Goal: Task Accomplishment & Management: Complete application form

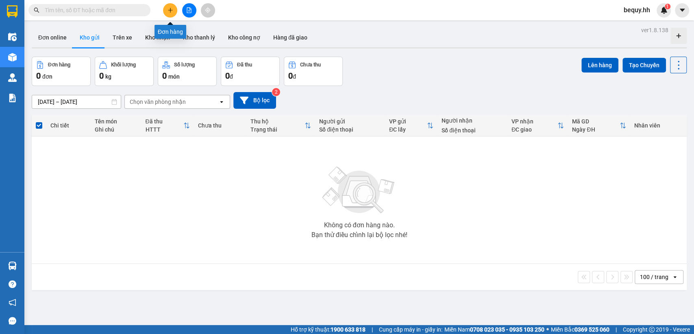
click at [169, 4] on button at bounding box center [170, 10] width 14 height 14
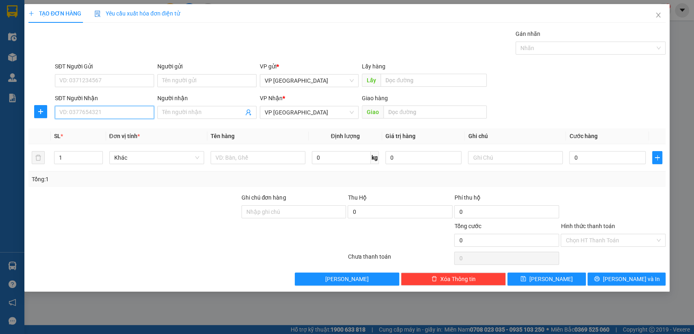
click at [125, 114] on input "SĐT Người Nhận" at bounding box center [104, 112] width 99 height 13
click at [194, 114] on input "Người nhận" at bounding box center [202, 112] width 81 height 9
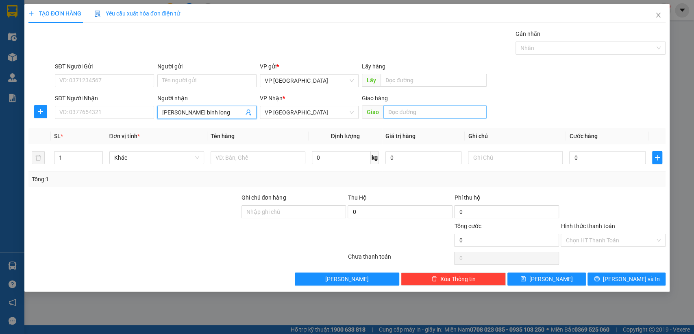
type input "[PERSON_NAME] binh long"
click at [419, 114] on input "text" at bounding box center [435, 111] width 103 height 13
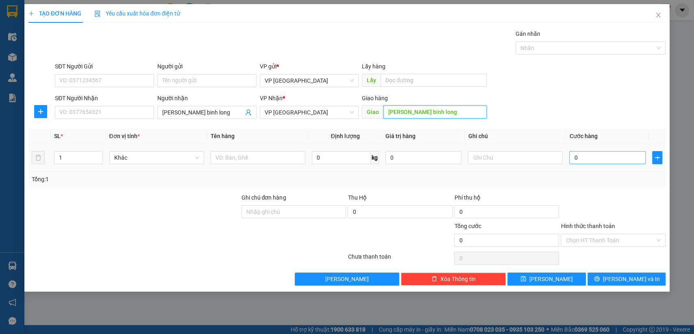
type input "[PERSON_NAME] binh long"
click at [600, 154] on input "0" at bounding box center [608, 157] width 76 height 13
type input "1"
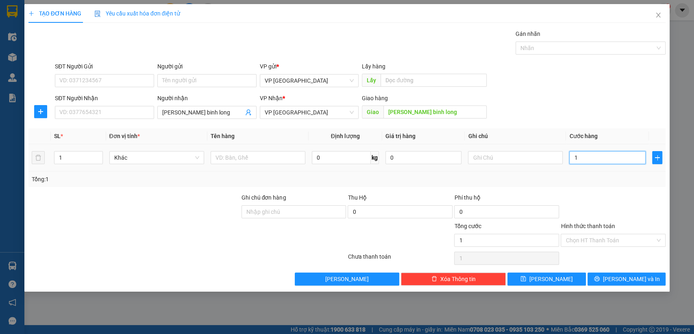
type input "10"
type input "100"
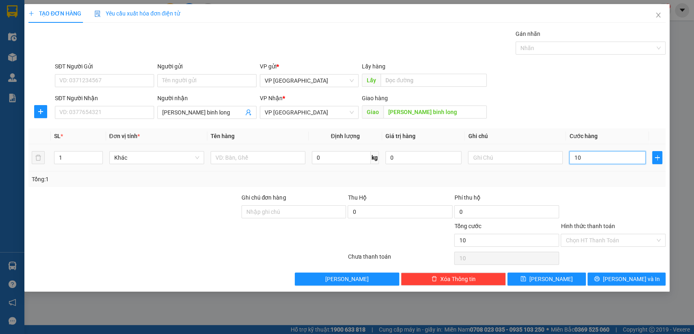
type input "100"
type input "1.000"
type input "10.000"
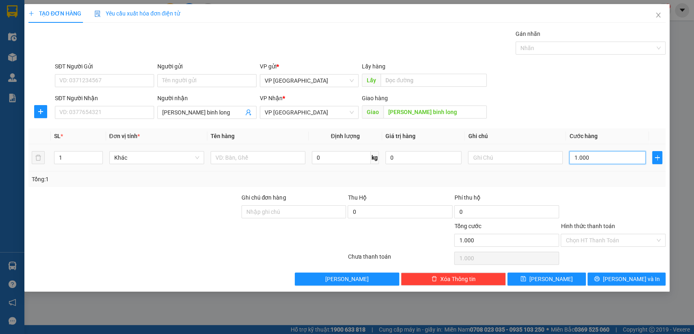
type input "10.000"
type input "100.000"
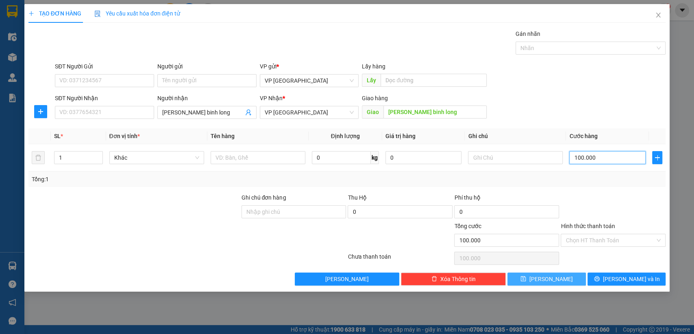
type input "100.000"
click at [578, 274] on button "[PERSON_NAME]" at bounding box center [547, 278] width 78 height 13
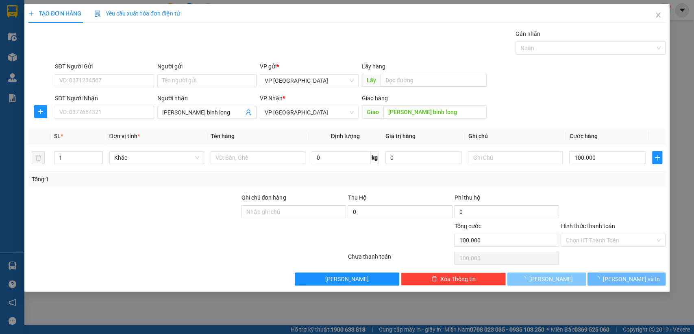
type input "0"
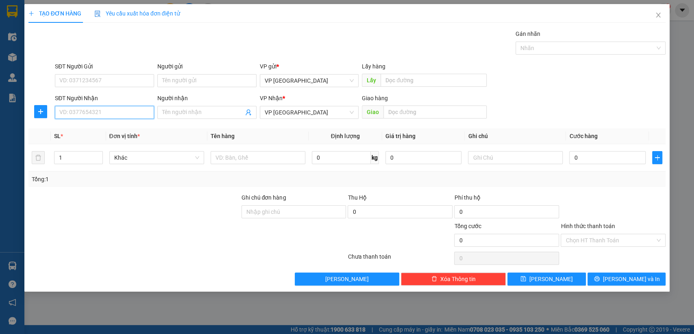
click at [122, 115] on input "SĐT Người Nhận" at bounding box center [104, 112] width 99 height 13
type input "0909214424"
click at [120, 132] on div "0909214424" at bounding box center [105, 128] width 90 height 9
type input "cx quan doi"
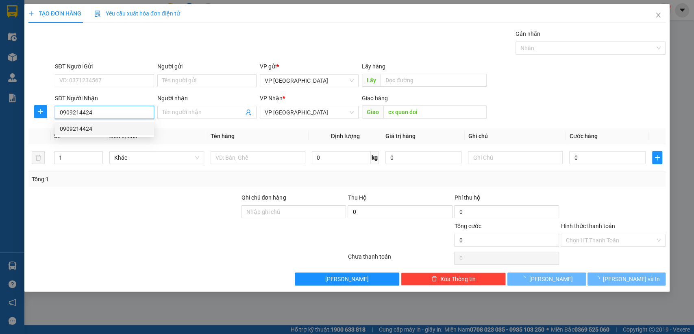
type input "30.000"
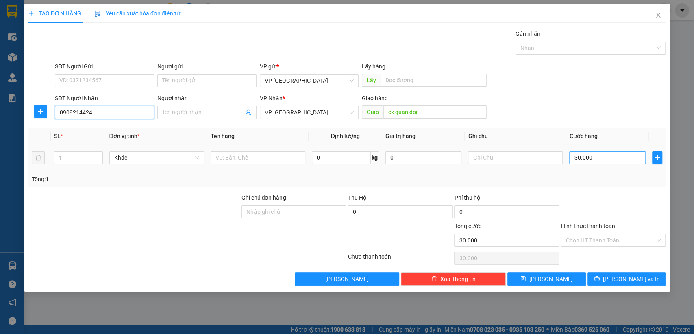
type input "0909214424"
click at [635, 155] on input "30.000" at bounding box center [608, 157] width 76 height 13
type input "4"
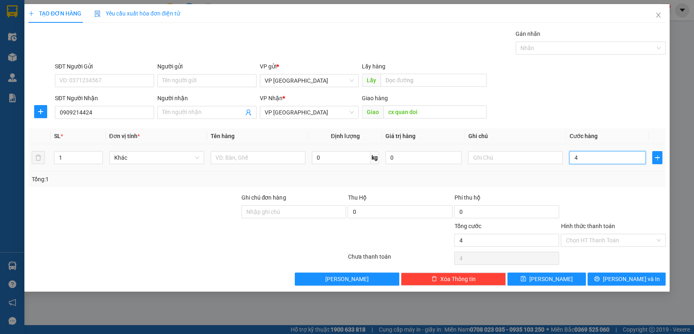
type input "40"
type input "400"
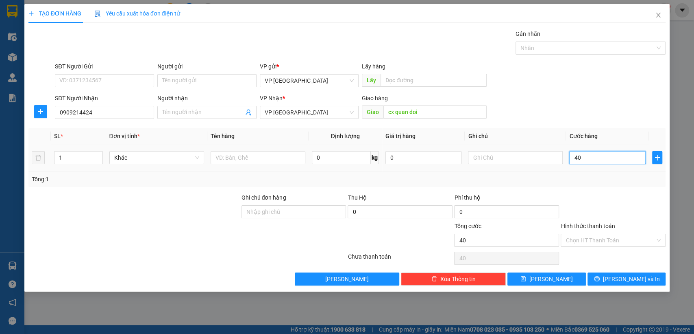
type input "400"
type input "4.000"
type input "40.000"
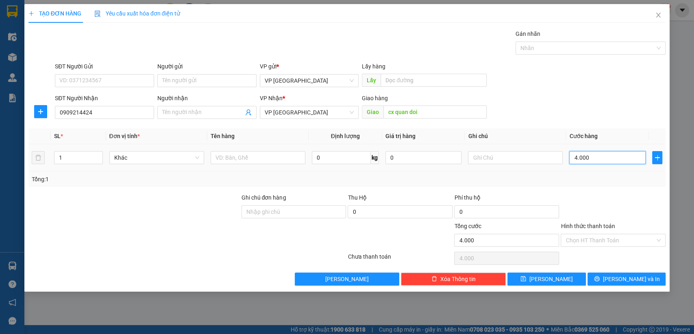
type input "40.000"
click at [555, 277] on span "[PERSON_NAME]" at bounding box center [552, 278] width 44 height 9
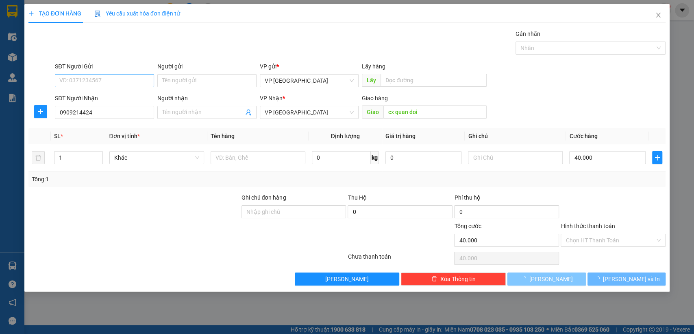
type input "0"
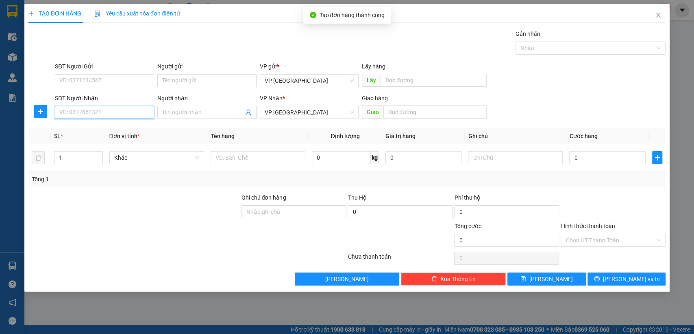
click at [130, 108] on input "SĐT Người Nhận" at bounding box center [104, 112] width 99 height 13
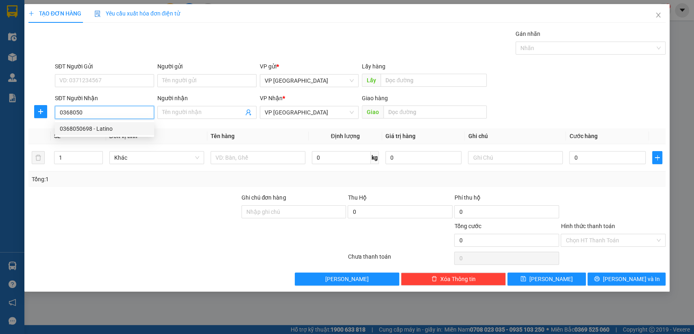
click at [118, 129] on div "0368050698 - Latino" at bounding box center [105, 128] width 90 height 9
type input "0368050698"
type input "[DEMOGRAPHIC_DATA]"
type input "latino loc ninh"
type input "70.000"
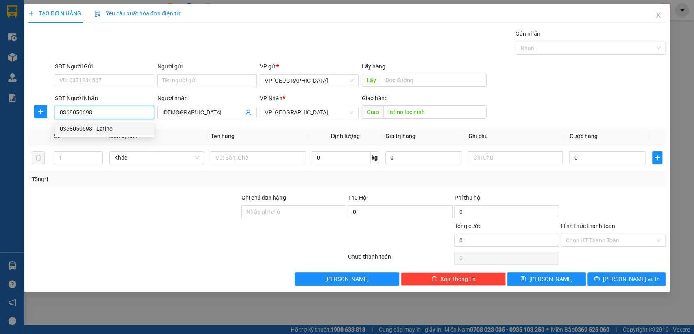
type input "70.000"
type input "0368050698"
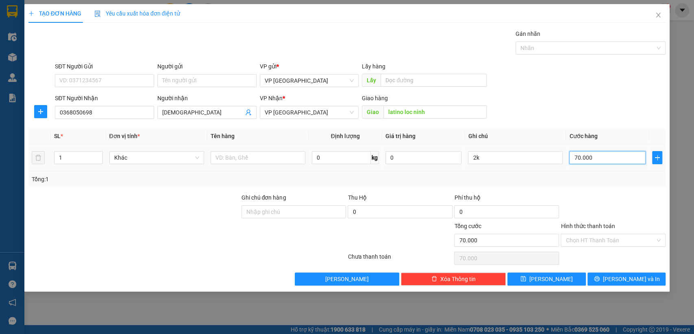
click at [581, 160] on input "70.000" at bounding box center [608, 157] width 76 height 13
type input "5"
type input "50"
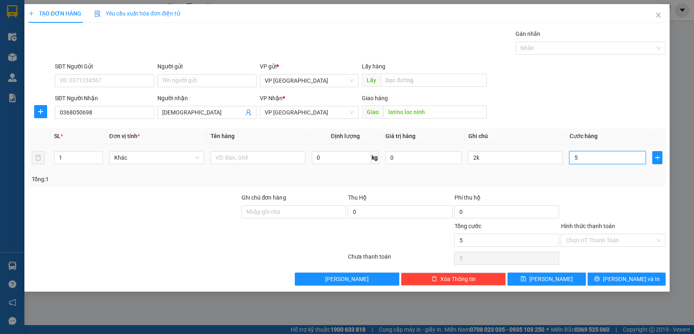
type input "50"
type input "500"
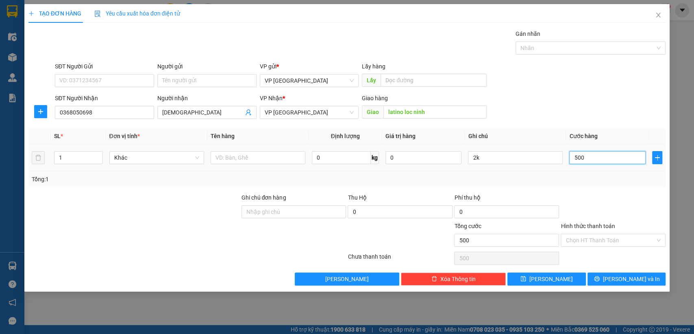
type input "5.000"
type input "50.000"
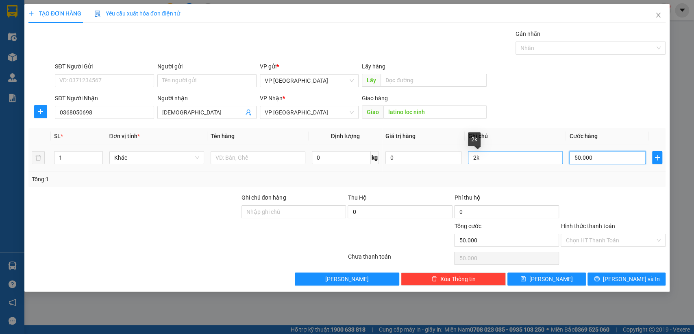
type input "50.000"
click at [537, 155] on input "2k" at bounding box center [515, 157] width 95 height 13
type input "2"
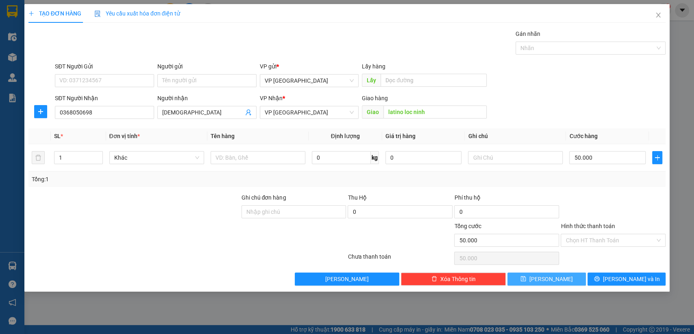
click at [557, 281] on button "[PERSON_NAME]" at bounding box center [547, 278] width 78 height 13
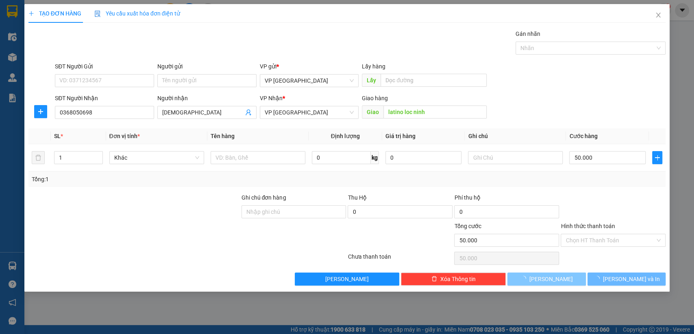
type input "0"
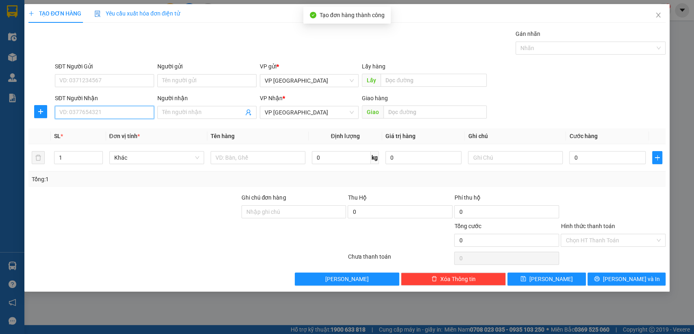
click at [100, 111] on input "SĐT Người Nhận" at bounding box center [104, 112] width 99 height 13
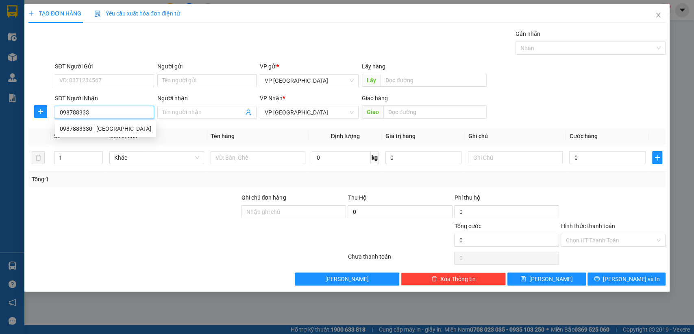
type input "0987883330"
click at [99, 127] on div "0987883330 - [GEOGRAPHIC_DATA]" at bounding box center [106, 128] width 92 height 9
type input "[PERSON_NAME]"
type input "MẮT KÍNH Chơn Thành"
type input "30.000"
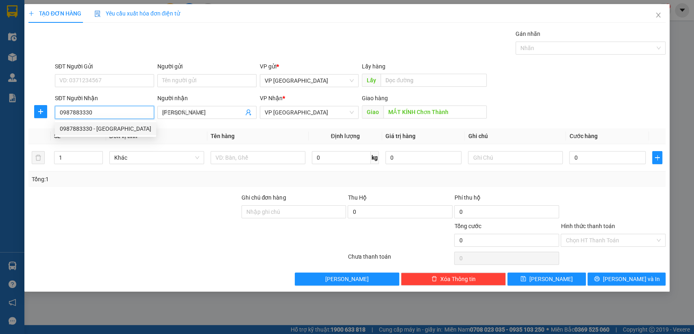
type input "30.000"
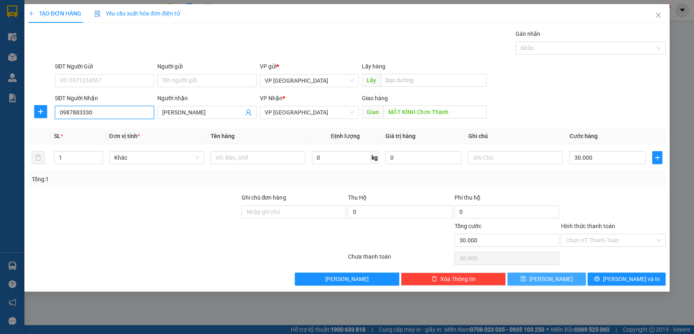
type input "0987883330"
drag, startPoint x: 565, startPoint y: 280, endPoint x: 355, endPoint y: 189, distance: 229.0
click at [564, 280] on button "[PERSON_NAME]" at bounding box center [547, 278] width 78 height 13
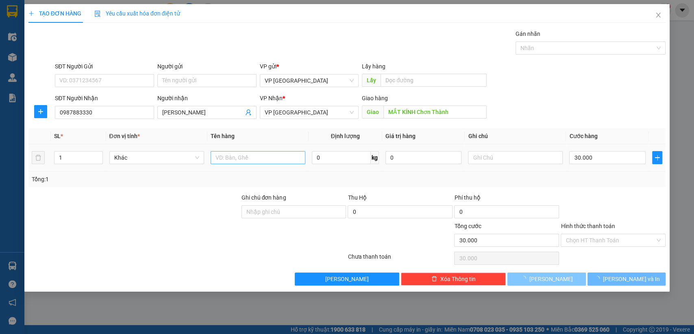
type input "0"
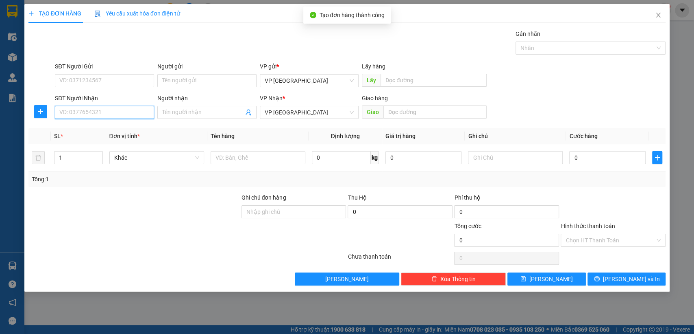
click at [144, 111] on input "SĐT Người Nhận" at bounding box center [104, 112] width 99 height 13
type input "0971343287"
click at [127, 126] on div "0971343287" at bounding box center [105, 128] width 90 height 9
type input "bau bang"
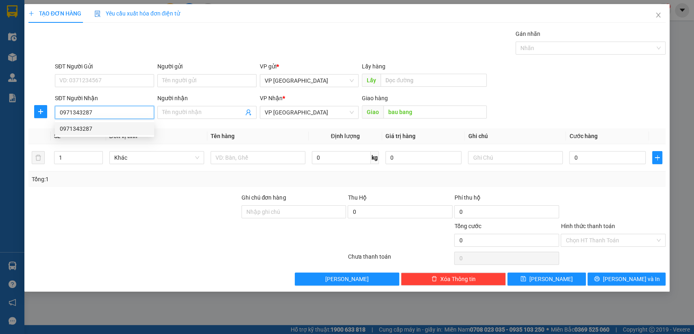
type input "30.000"
type input "0971343287"
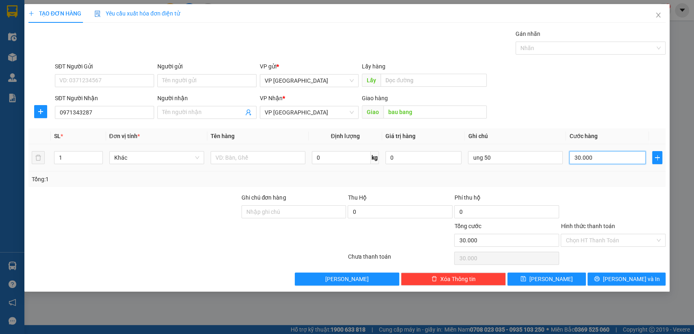
click at [614, 156] on input "30.000" at bounding box center [608, 157] width 76 height 13
type input "5"
type input "50"
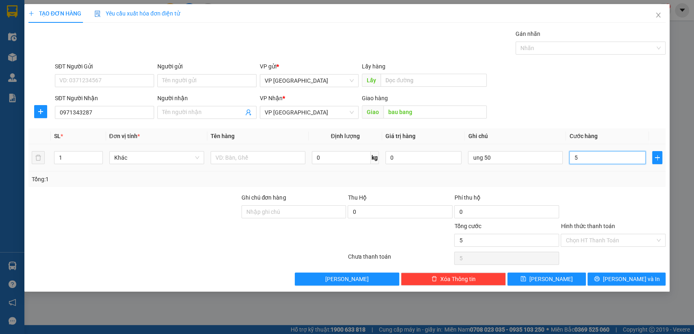
type input "50"
type input "500"
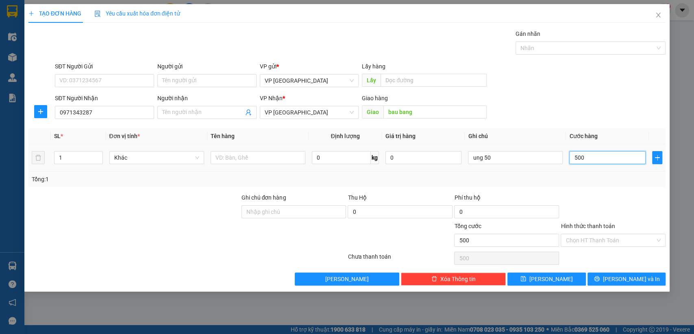
type input "5.000"
type input "50.000"
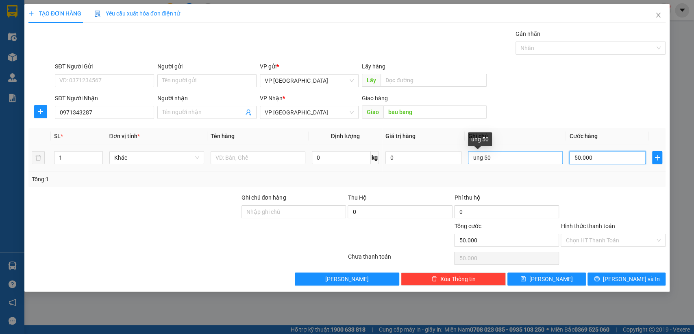
type input "50.000"
click at [498, 155] on input "ung 50" at bounding box center [515, 157] width 95 height 13
type input "u"
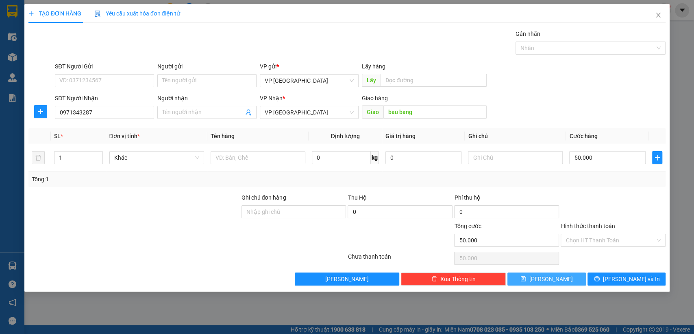
drag, startPoint x: 539, startPoint y: 277, endPoint x: 217, endPoint y: 183, distance: 335.2
click at [526, 277] on icon "save" at bounding box center [524, 278] width 6 height 6
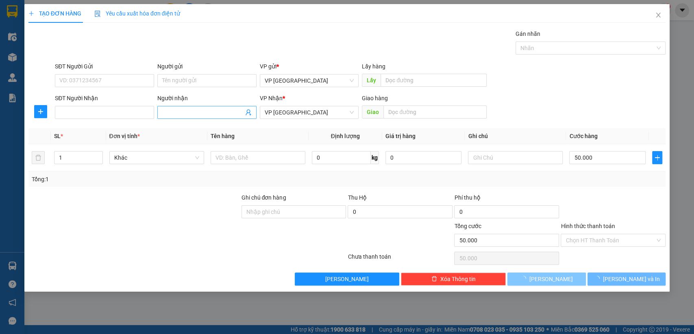
type input "0"
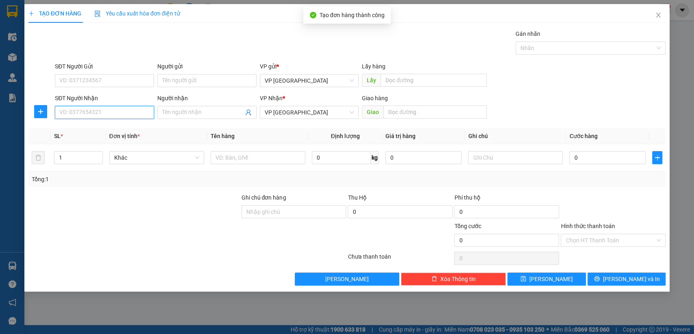
click at [140, 108] on input "SĐT Người Nhận" at bounding box center [104, 112] width 99 height 13
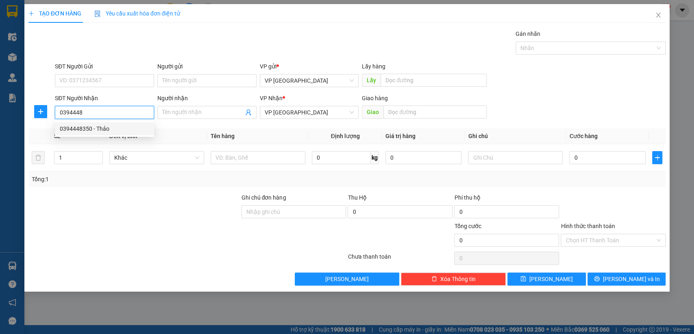
click at [124, 125] on div "0394448350 - Thảo" at bounding box center [105, 128] width 90 height 9
type input "0394448350"
type input "Thảo"
type input "Chơn Thành"
type input "30.000"
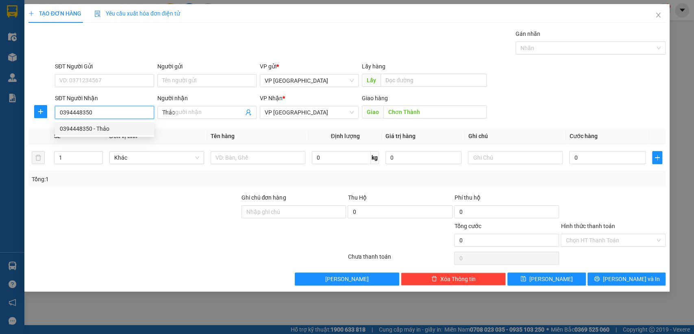
type input "30.000"
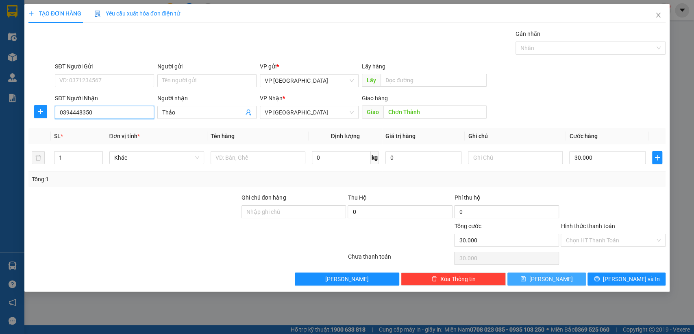
type input "0394448350"
drag, startPoint x: 528, startPoint y: 275, endPoint x: 503, endPoint y: 273, distance: 25.3
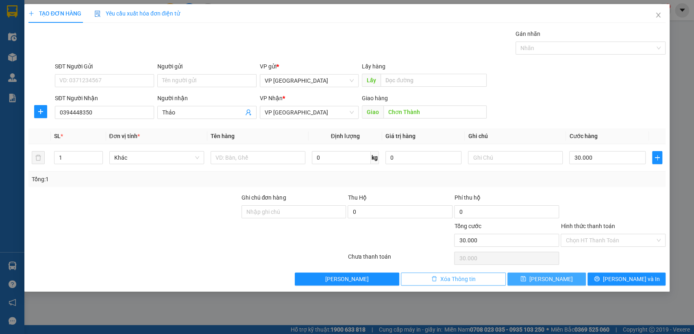
click at [528, 276] on button "[PERSON_NAME]" at bounding box center [547, 278] width 78 height 13
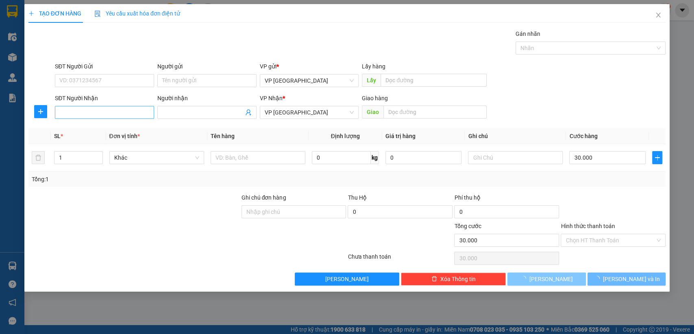
type input "0"
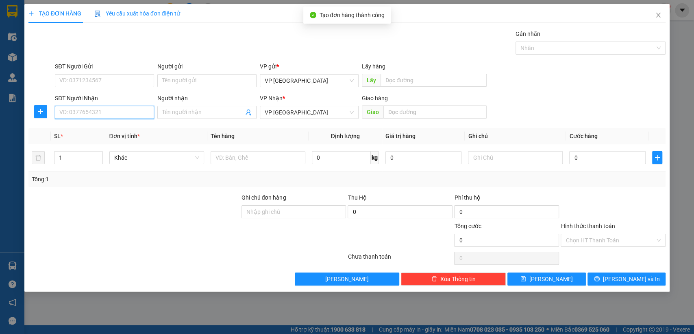
click at [102, 111] on input "SĐT Người Nhận" at bounding box center [104, 112] width 99 height 13
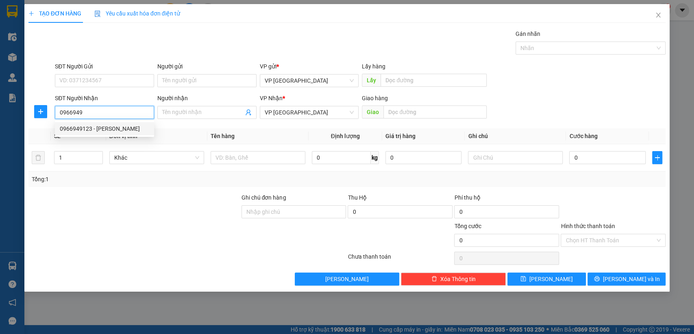
click at [105, 129] on div "0966949123 - [PERSON_NAME]" at bounding box center [105, 128] width 90 height 9
type input "0966949123"
type input "[PERSON_NAME]"
type input "[GEOGRAPHIC_DATA]"
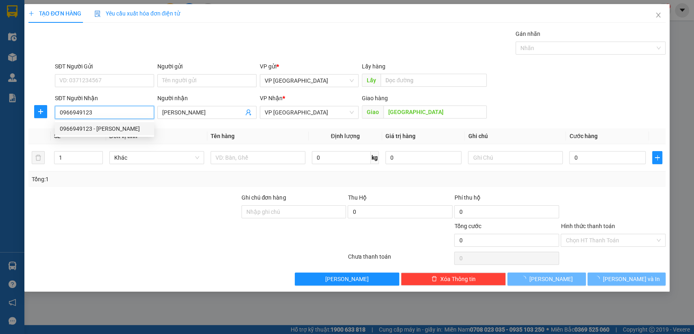
type input "30.000"
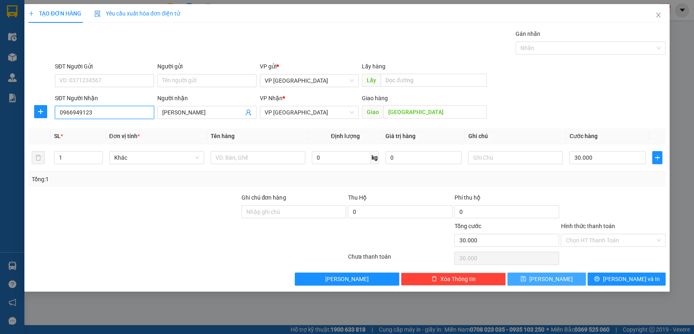
type input "0966949123"
click at [575, 277] on button "[PERSON_NAME]" at bounding box center [547, 278] width 78 height 13
type input "0"
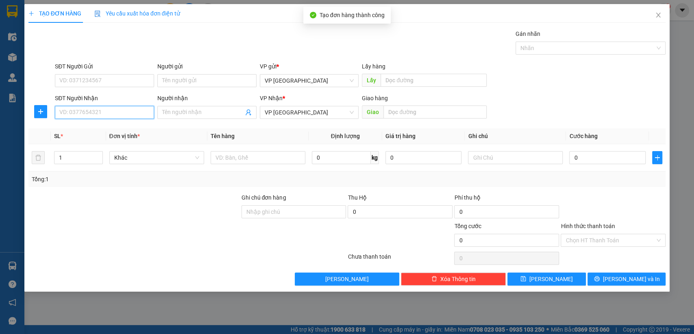
click at [135, 115] on input "SĐT Người Nhận" at bounding box center [104, 112] width 99 height 13
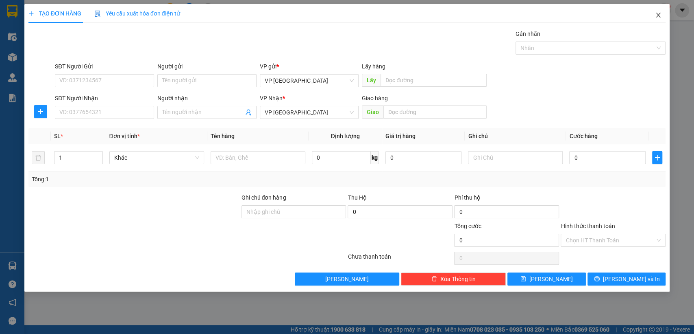
click at [659, 12] on icon "close" at bounding box center [658, 15] width 7 height 7
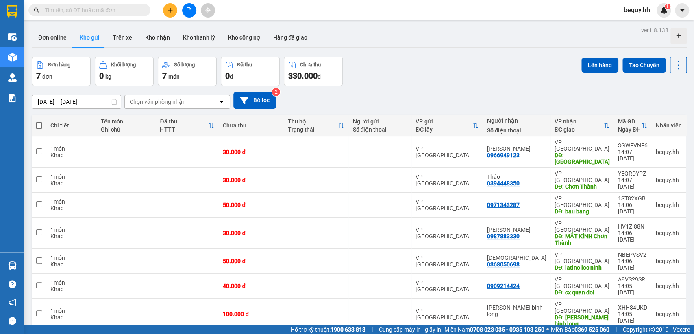
click at [39, 125] on span at bounding box center [39, 125] width 7 height 7
click at [39, 121] on input "checkbox" at bounding box center [39, 121] width 0 height 0
checkbox input "true"
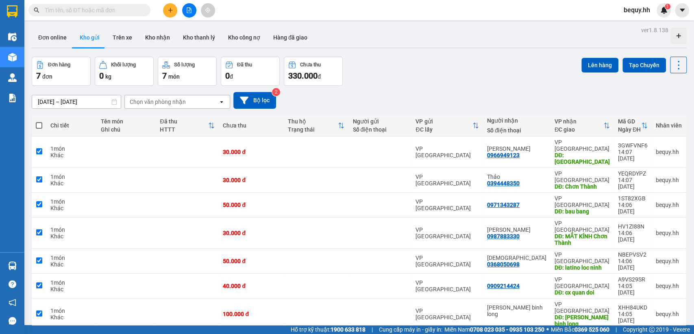
checkbox input "true"
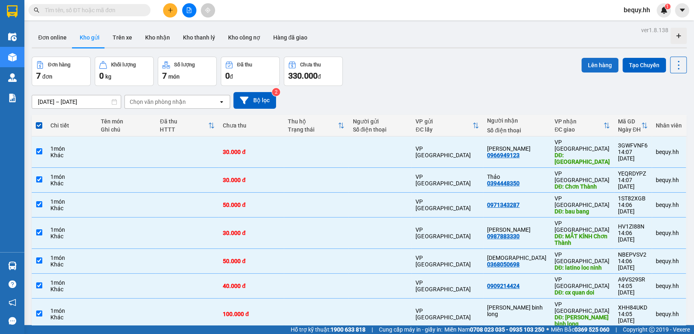
click at [590, 59] on button "Lên hàng" at bounding box center [600, 65] width 37 height 15
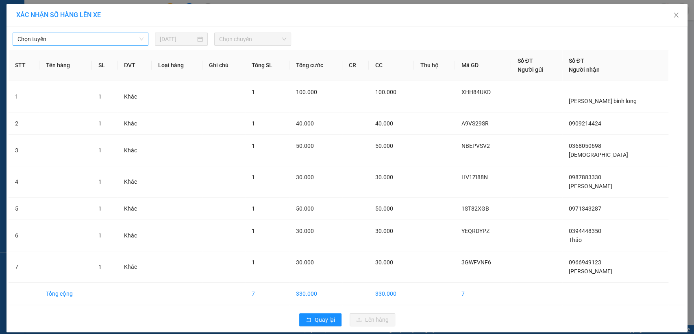
click at [91, 37] on span "Chọn tuyến" at bounding box center [80, 39] width 126 height 12
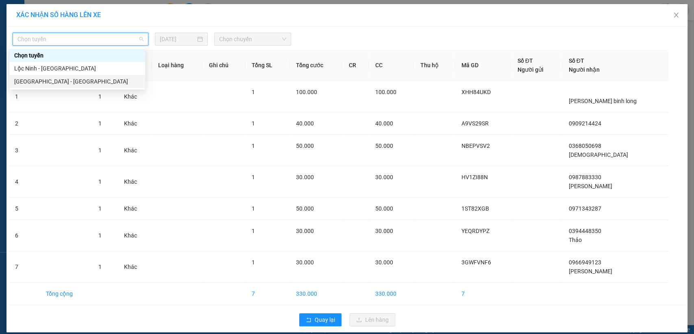
click at [60, 80] on div "[GEOGRAPHIC_DATA] - [GEOGRAPHIC_DATA]" at bounding box center [77, 81] width 126 height 9
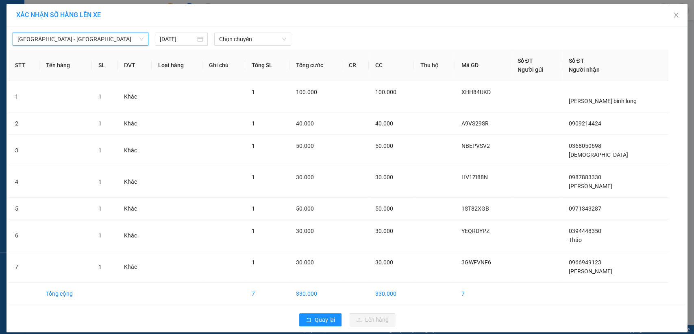
click at [232, 47] on body "Kết quả tìm kiếm ( 0 ) Bộ lọc No Data bequy.hh 1 Điều hành xe Kho hàng mới Quản…" at bounding box center [347, 167] width 694 height 334
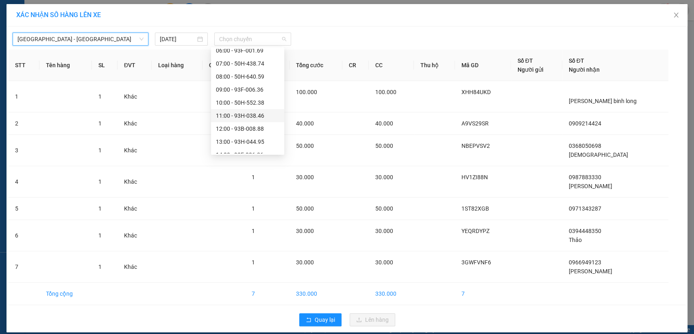
scroll to position [45, 0]
click at [243, 124] on div "13:00 - 93H-044.95" at bounding box center [247, 127] width 63 height 9
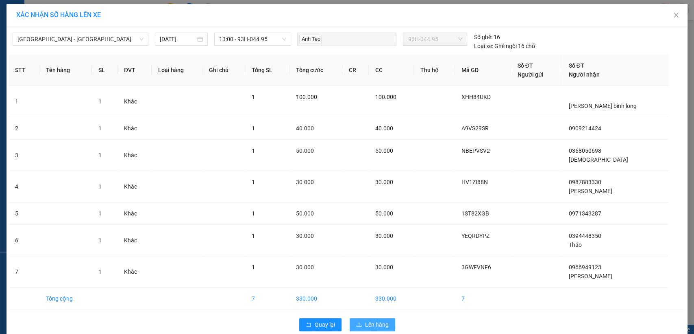
click at [381, 324] on span "Lên hàng" at bounding box center [377, 324] width 24 height 9
